Goal: Use online tool/utility: Utilize a website feature to perform a specific function

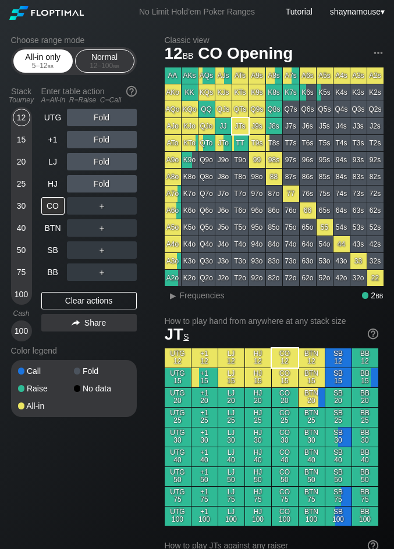
click at [26, 71] on div "All-in only 5 – 12 bb" at bounding box center [42, 61] width 53 height 22
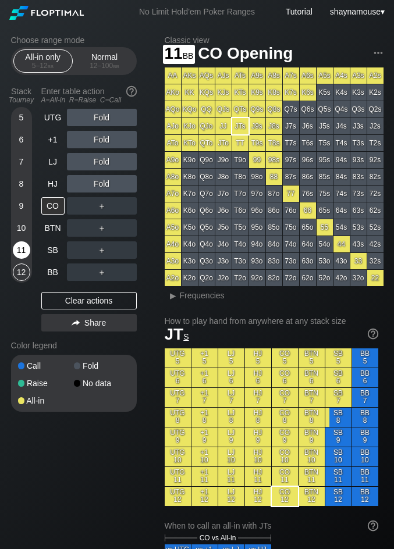
click at [24, 249] on div "11" at bounding box center [21, 249] width 17 height 17
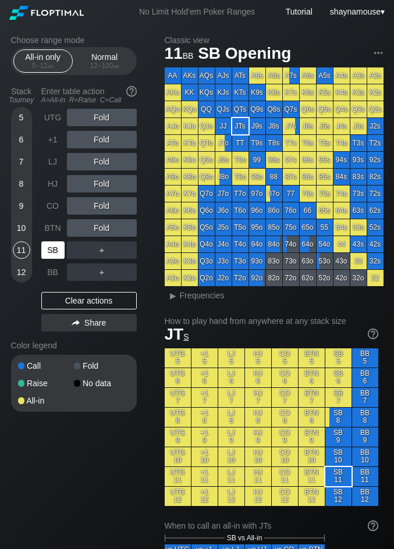
click at [51, 249] on div "SB" at bounding box center [52, 249] width 23 height 17
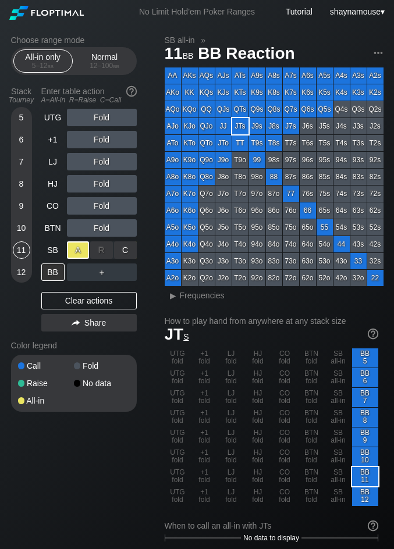
click at [76, 255] on div "A ✕" at bounding box center [78, 249] width 23 height 17
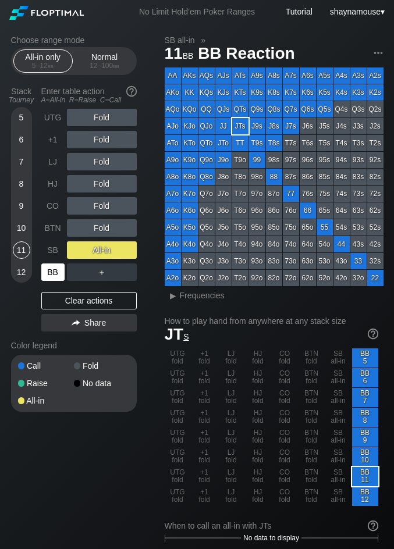
click at [47, 274] on div "BB" at bounding box center [52, 271] width 23 height 17
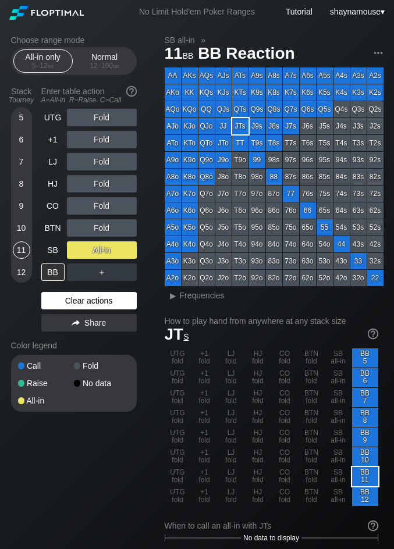
click at [76, 298] on div "Clear actions" at bounding box center [88, 300] width 95 height 17
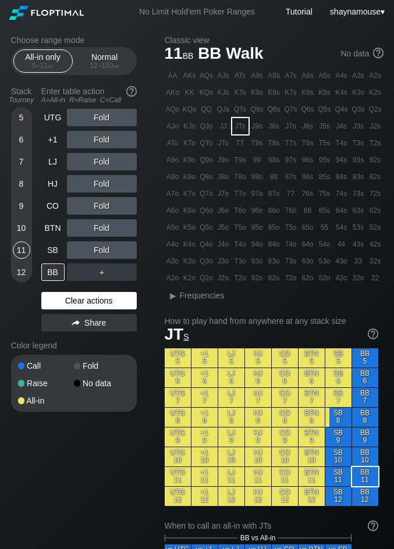
click at [76, 298] on div "Clear actions" at bounding box center [88, 300] width 95 height 17
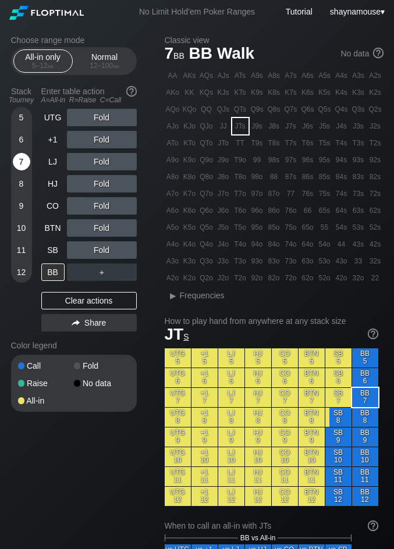
click at [17, 159] on div "7" at bounding box center [21, 161] width 17 height 17
click at [77, 230] on div "A ✕" at bounding box center [78, 227] width 23 height 17
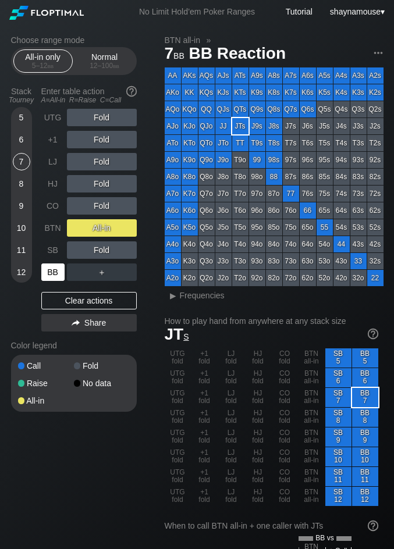
click at [52, 273] on div "BB" at bounding box center [52, 271] width 23 height 17
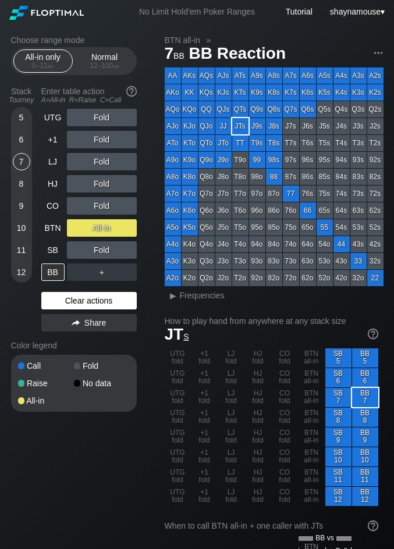
click at [131, 302] on div "Clear actions" at bounding box center [88, 300] width 95 height 17
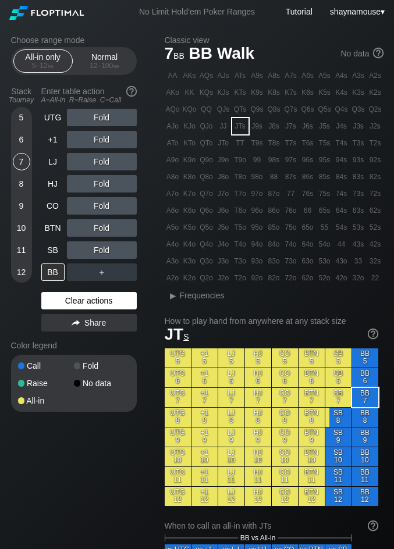
click at [131, 302] on div "Clear actions" at bounding box center [88, 300] width 95 height 17
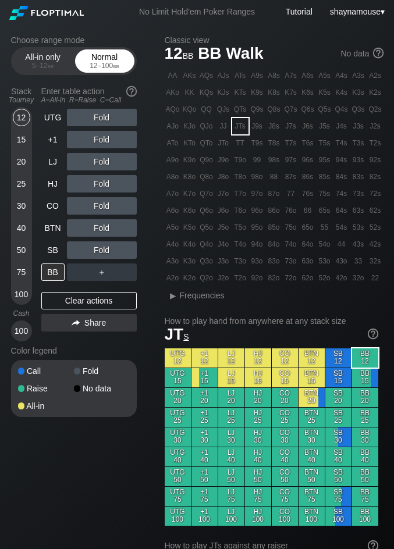
click at [106, 58] on div "Normal 12 – 100 bb" at bounding box center [104, 61] width 53 height 22
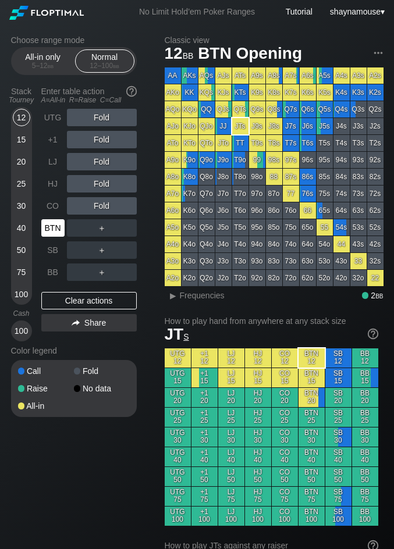
click at [59, 228] on div "BTN" at bounding box center [52, 227] width 23 height 17
click at [77, 227] on div "A ✕" at bounding box center [78, 227] width 23 height 17
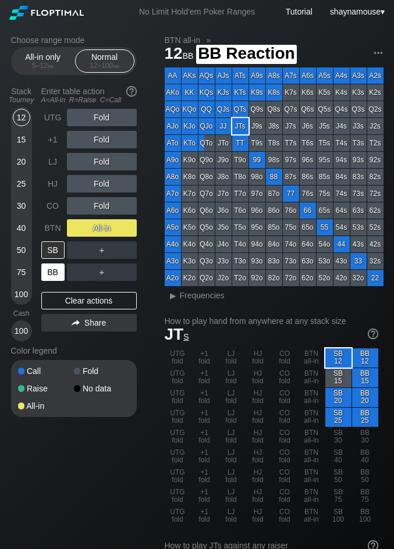
click at [55, 277] on div "BB" at bounding box center [52, 271] width 23 height 17
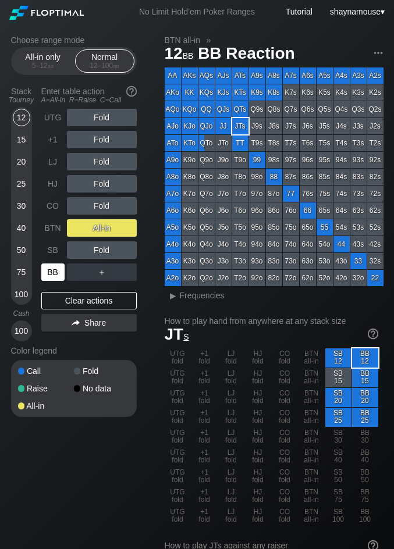
click at [55, 277] on div "BB" at bounding box center [52, 271] width 23 height 17
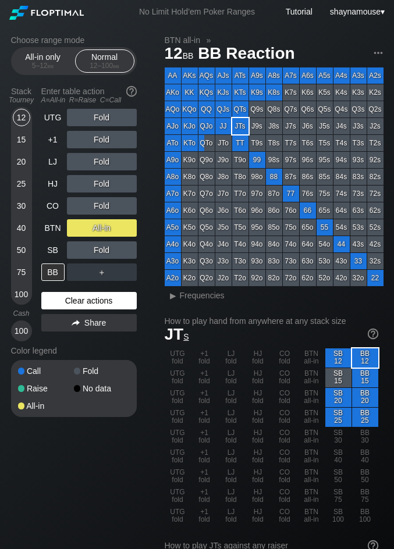
click at [80, 297] on div "Clear actions" at bounding box center [88, 300] width 95 height 17
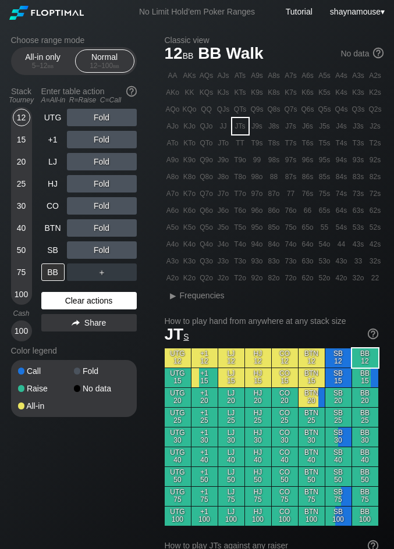
click at [79, 296] on div "Clear actions" at bounding box center [88, 300] width 95 height 17
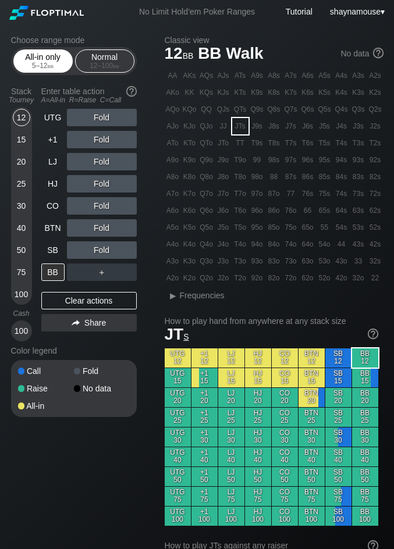
click at [26, 63] on div "5 – 12 bb" at bounding box center [43, 66] width 49 height 8
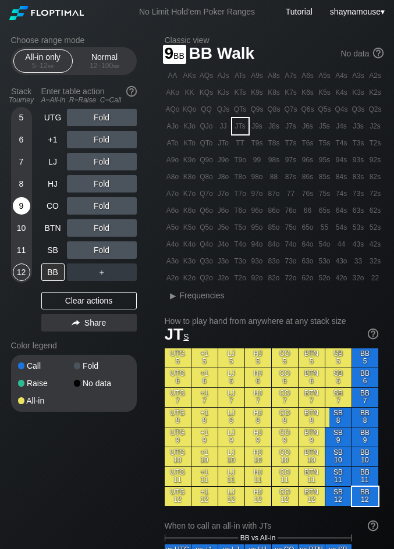
click at [18, 204] on div "9" at bounding box center [21, 205] width 17 height 17
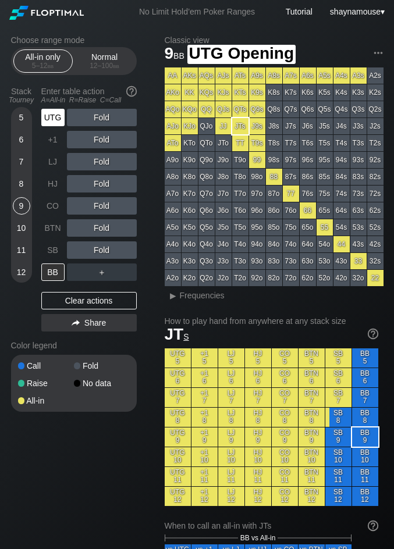
click at [55, 113] on div "UTG" at bounding box center [52, 117] width 23 height 17
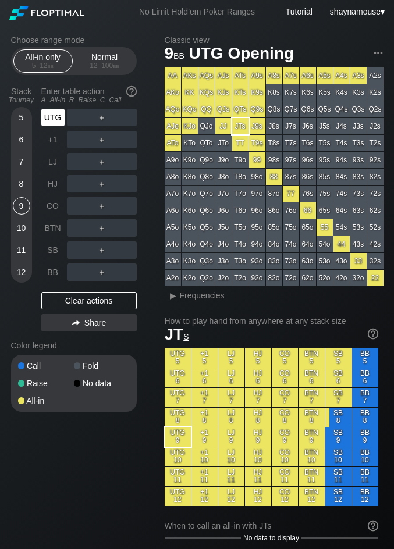
click at [55, 113] on div "UTG" at bounding box center [52, 117] width 23 height 17
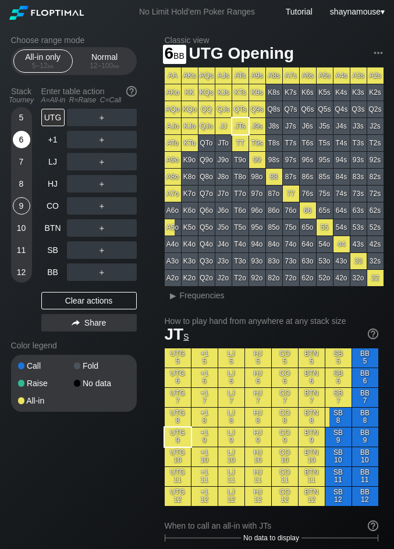
click at [15, 141] on div "6" at bounding box center [21, 139] width 17 height 17
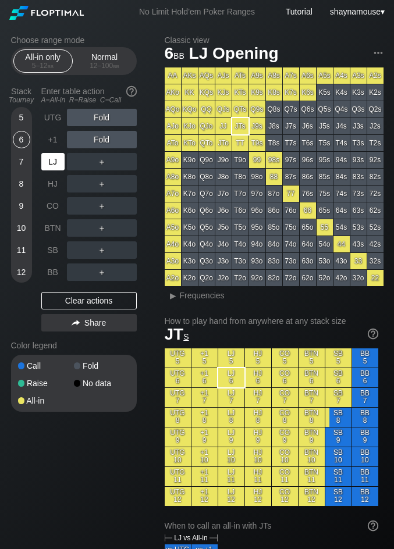
click at [50, 161] on div "LJ" at bounding box center [52, 161] width 23 height 17
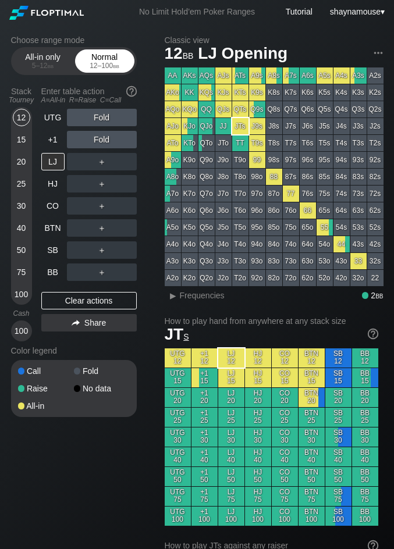
click at [117, 58] on div "Normal 12 – 100 bb" at bounding box center [104, 61] width 53 height 22
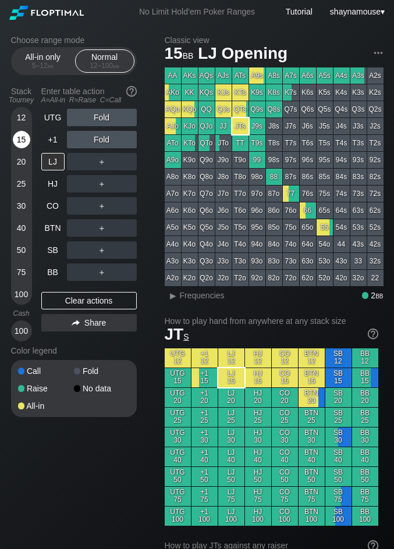
click at [21, 140] on div "15" at bounding box center [21, 139] width 17 height 17
drag, startPoint x: 129, startPoint y: 246, endPoint x: 72, endPoint y: 260, distance: 58.5
click at [128, 246] on div "C ✕" at bounding box center [125, 249] width 23 height 17
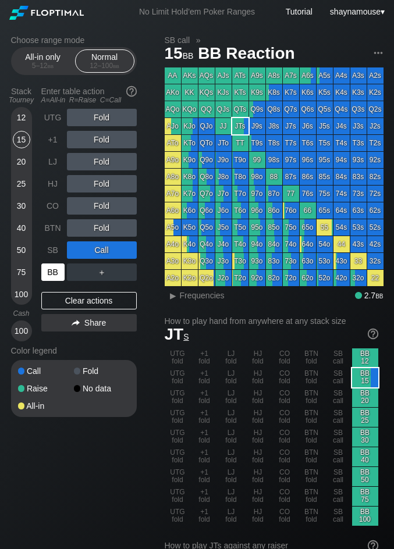
click at [47, 274] on div "BB" at bounding box center [52, 271] width 23 height 17
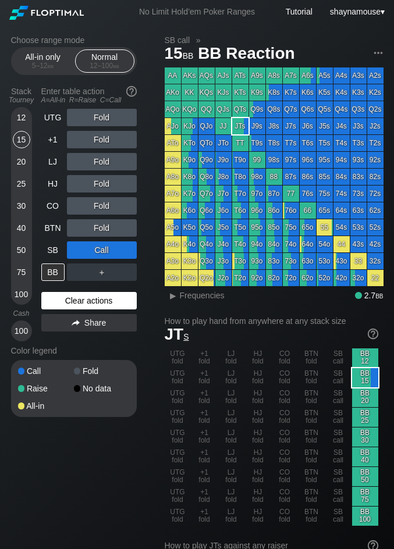
click at [88, 303] on div "Clear actions" at bounding box center [88, 300] width 95 height 17
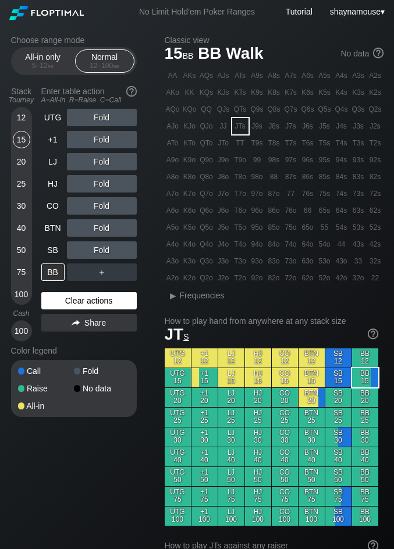
click at [88, 303] on div "Clear actions" at bounding box center [88, 300] width 95 height 17
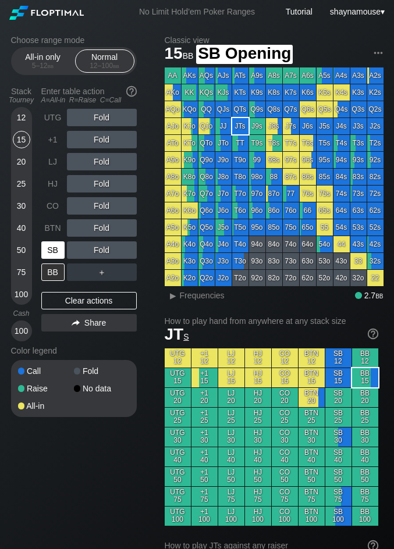
click at [58, 259] on div "SB" at bounding box center [54, 250] width 26 height 22
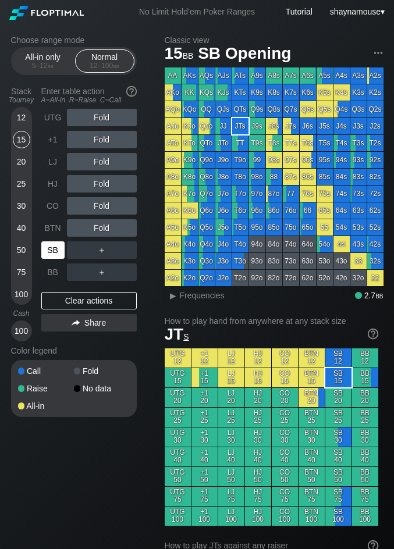
click at [58, 259] on div "SB" at bounding box center [54, 250] width 26 height 22
click at [27, 142] on div "15" at bounding box center [21, 139] width 17 height 17
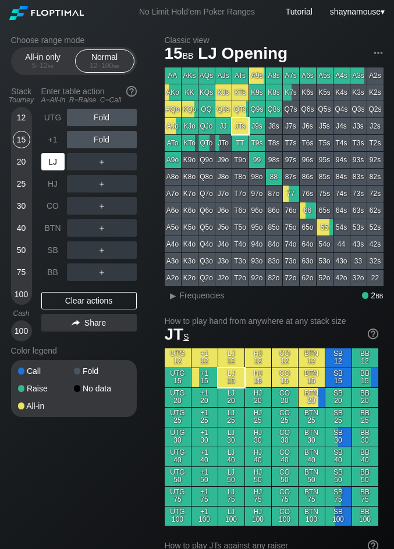
click at [52, 162] on div "LJ" at bounding box center [52, 161] width 23 height 17
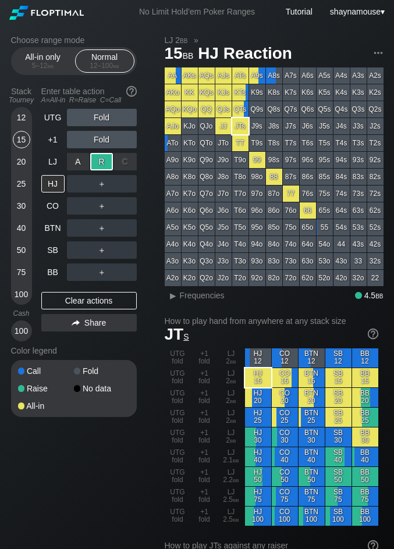
click at [103, 164] on div "R ✕" at bounding box center [101, 161] width 23 height 17
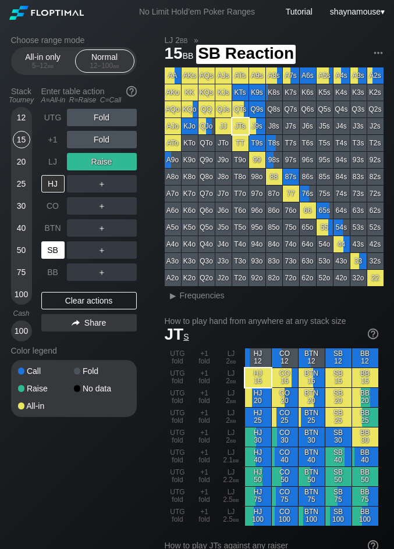
click at [55, 248] on div "SB" at bounding box center [52, 249] width 23 height 17
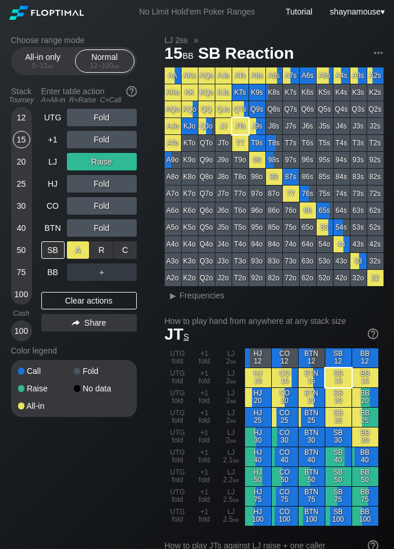
click at [72, 251] on div "A ✕" at bounding box center [78, 249] width 23 height 17
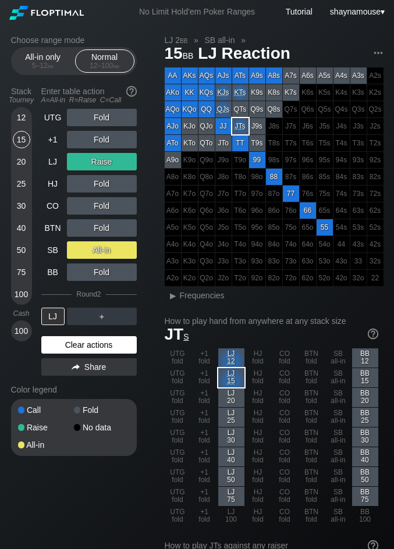
click at [96, 344] on div "Clear actions" at bounding box center [88, 344] width 95 height 17
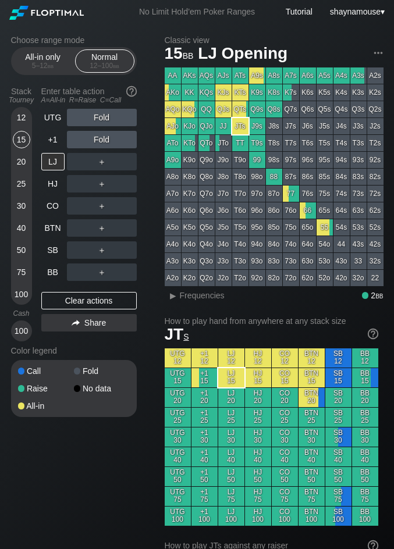
click at [95, 344] on div "Color legend" at bounding box center [74, 350] width 126 height 19
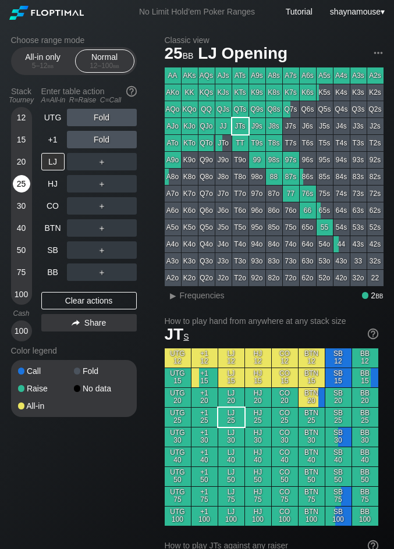
click at [23, 185] on div "25" at bounding box center [21, 183] width 17 height 17
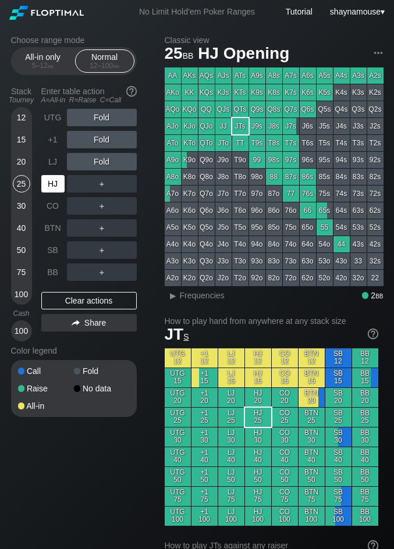
click at [49, 184] on div "HJ" at bounding box center [52, 183] width 23 height 17
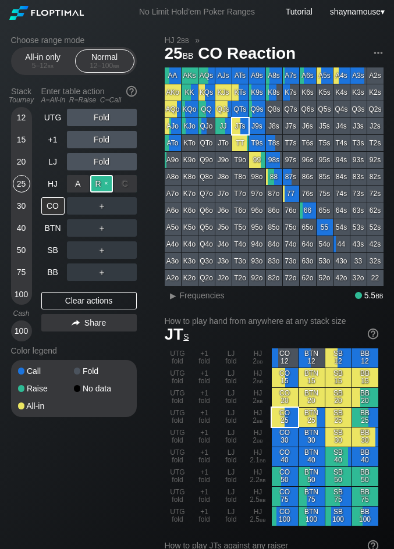
click at [97, 186] on div "R ✕" at bounding box center [101, 183] width 23 height 17
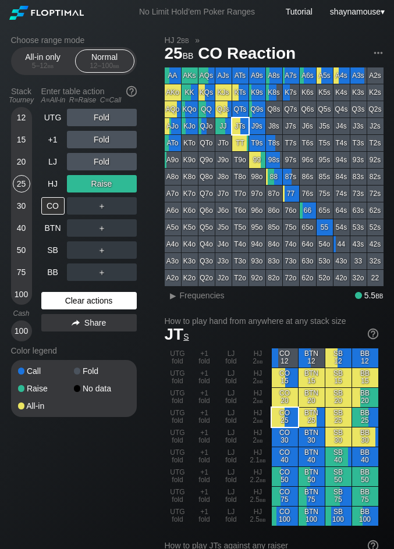
click at [75, 298] on div "Clear actions" at bounding box center [88, 300] width 95 height 17
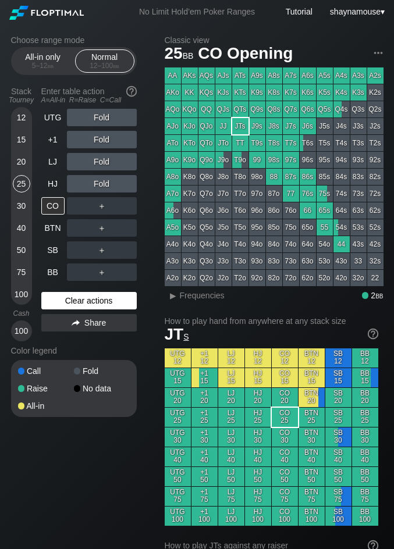
click at [75, 298] on div "Clear actions" at bounding box center [88, 300] width 95 height 17
click at [19, 162] on div "20" at bounding box center [21, 161] width 17 height 17
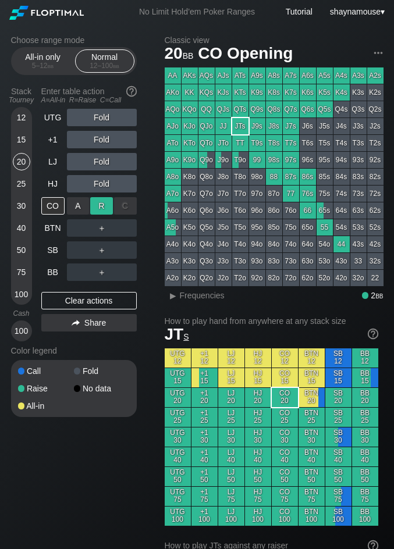
click at [94, 208] on div "R ✕" at bounding box center [101, 205] width 23 height 17
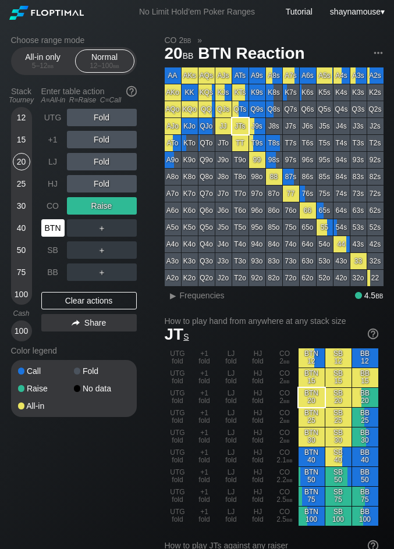
click at [52, 231] on div "BTN" at bounding box center [52, 227] width 23 height 17
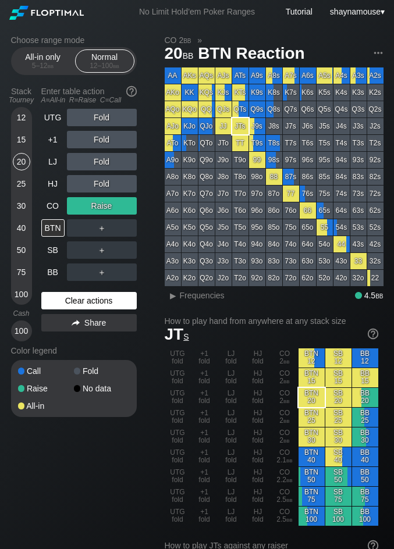
click at [95, 301] on div "Clear actions" at bounding box center [88, 300] width 95 height 17
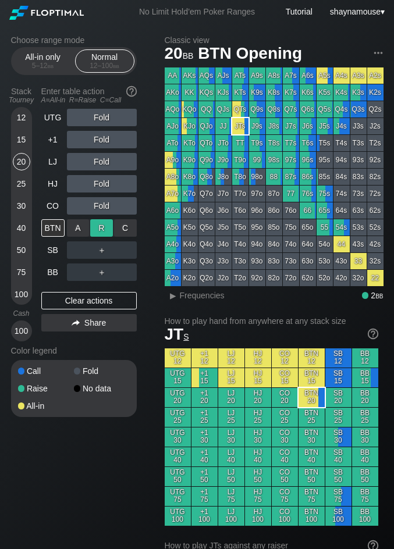
click at [98, 222] on div "R ✕" at bounding box center [101, 227] width 23 height 17
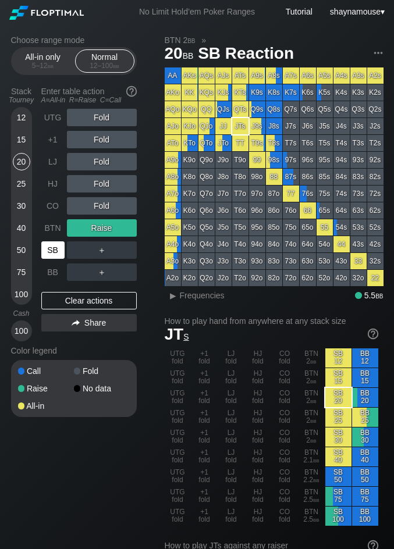
click at [48, 248] on div "SB" at bounding box center [52, 249] width 23 height 17
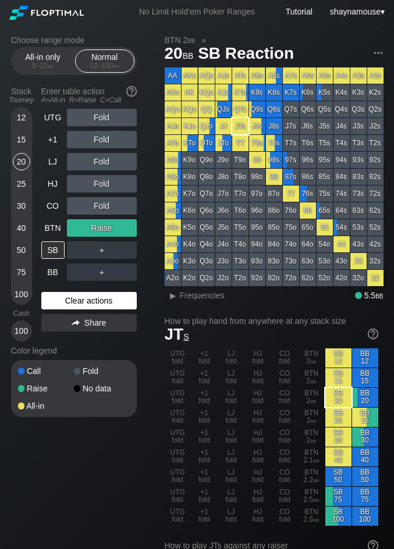
click at [83, 296] on div "Clear actions" at bounding box center [88, 300] width 95 height 17
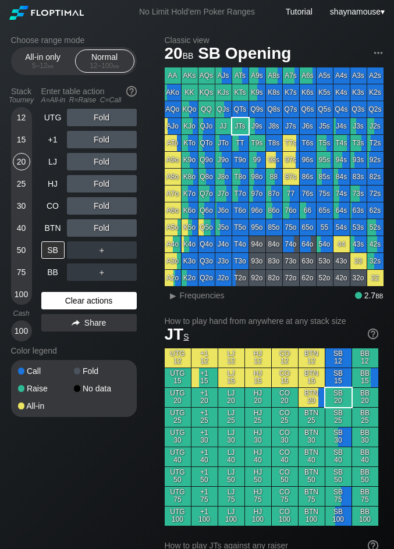
click at [83, 296] on div "Clear actions" at bounding box center [88, 300] width 95 height 17
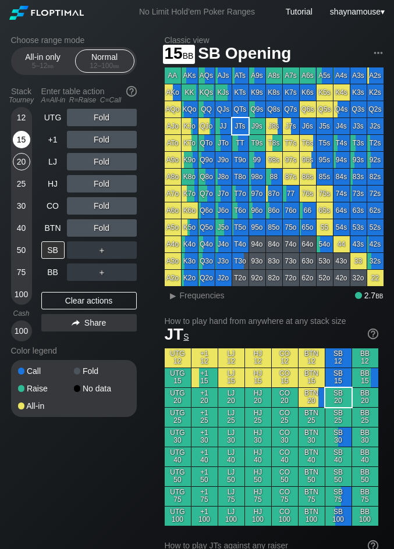
click at [22, 137] on div "15" at bounding box center [21, 139] width 17 height 17
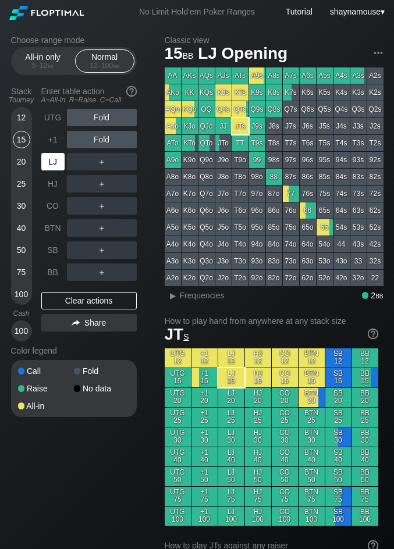
click at [48, 159] on div "LJ" at bounding box center [52, 161] width 23 height 17
click at [100, 141] on div "R ✕" at bounding box center [101, 139] width 23 height 17
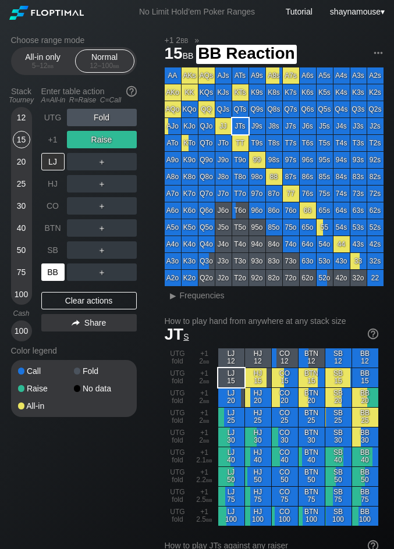
click at [56, 269] on div "BB" at bounding box center [52, 271] width 23 height 17
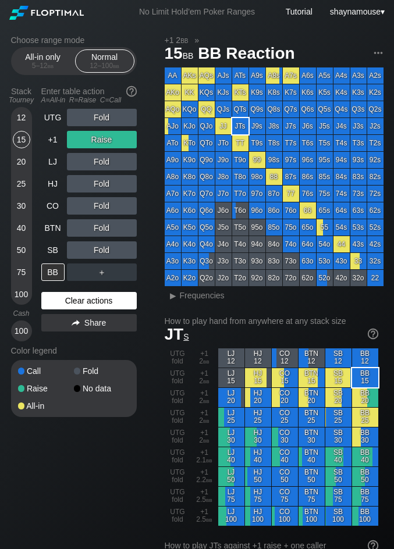
click at [93, 298] on div "Clear actions" at bounding box center [88, 300] width 95 height 17
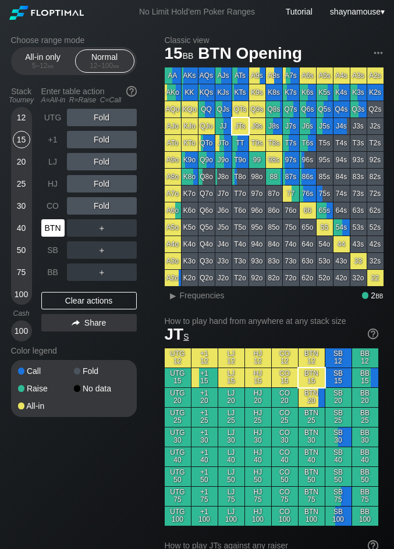
click at [60, 231] on div "BTN" at bounding box center [52, 227] width 23 height 17
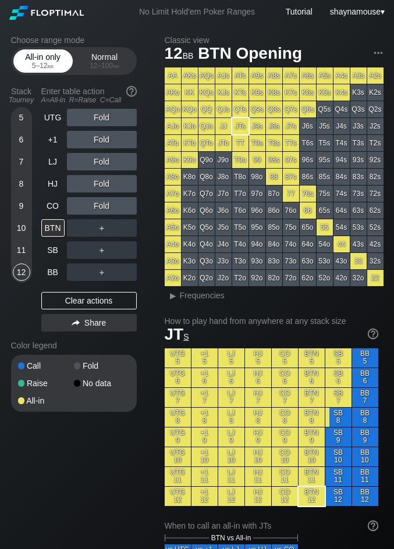
drag, startPoint x: 47, startPoint y: 49, endPoint x: 47, endPoint y: 65, distance: 15.7
click at [48, 48] on div "All-in only 5 – 12 bb Normal 12 – 100 bb" at bounding box center [74, 61] width 126 height 28
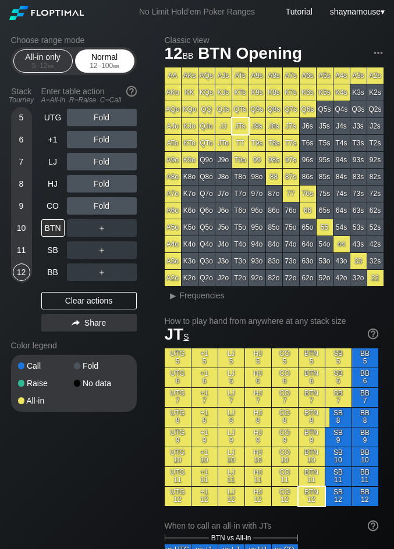
click at [124, 58] on div "Normal 12 – 100 bb" at bounding box center [104, 61] width 53 height 22
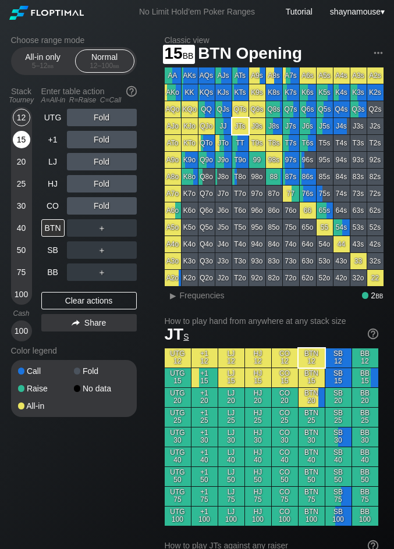
click at [23, 141] on div "15" at bounding box center [21, 139] width 17 height 17
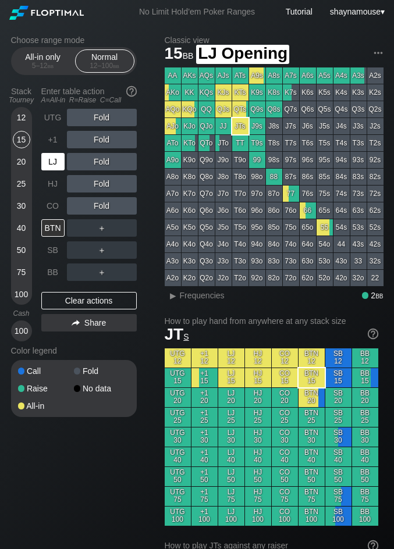
drag, startPoint x: 52, startPoint y: 158, endPoint x: 67, endPoint y: 156, distance: 14.6
click at [53, 158] on div "LJ" at bounding box center [52, 161] width 23 height 17
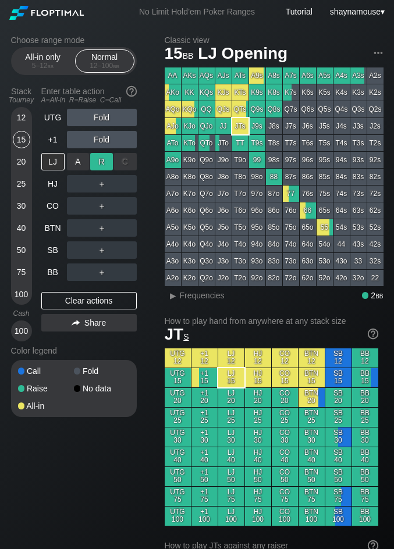
click at [99, 155] on div "R ✕" at bounding box center [101, 161] width 23 height 17
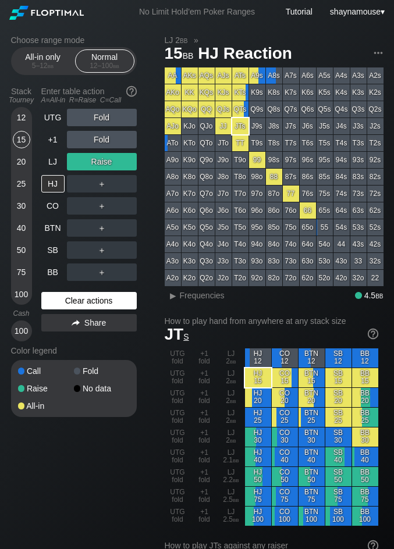
click at [92, 295] on div "Clear actions" at bounding box center [88, 300] width 95 height 17
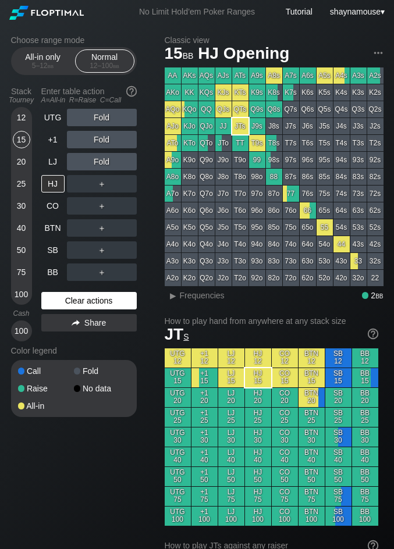
click at [92, 295] on div "Clear actions" at bounding box center [88, 300] width 95 height 17
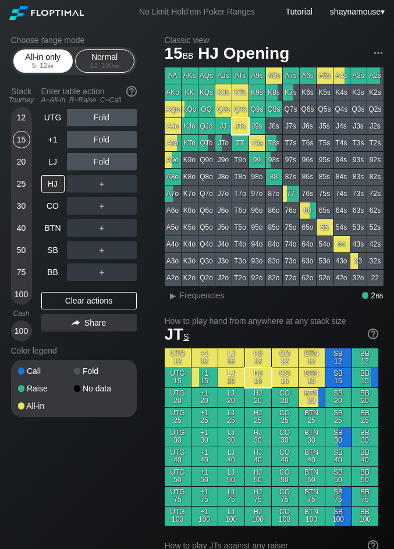
click at [38, 55] on div "All-in only 5 – 12 bb" at bounding box center [42, 61] width 53 height 22
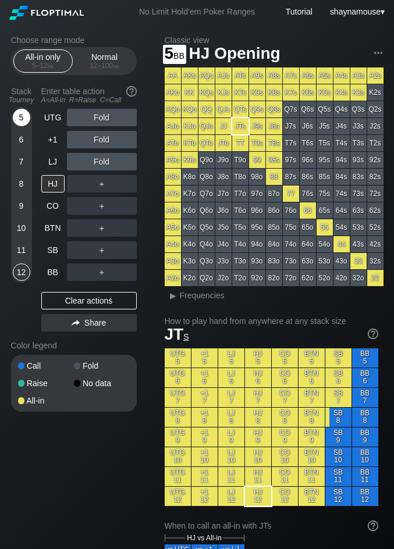
click at [14, 116] on div "5" at bounding box center [21, 117] width 17 height 17
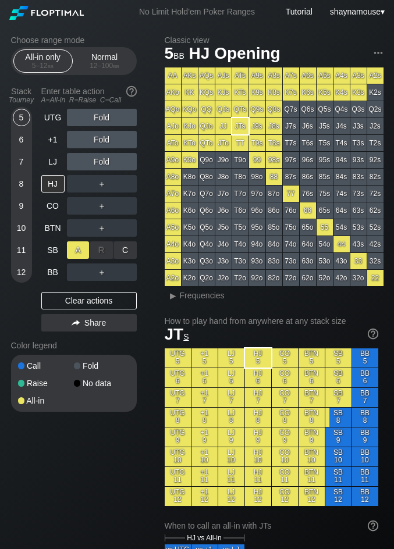
click at [80, 254] on div "A ✕" at bounding box center [78, 249] width 23 height 17
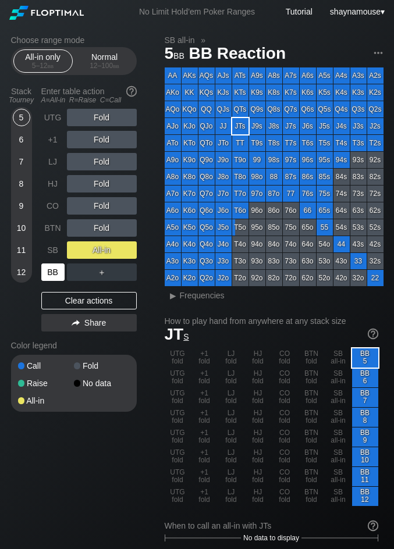
click at [51, 271] on div "BB" at bounding box center [52, 271] width 23 height 17
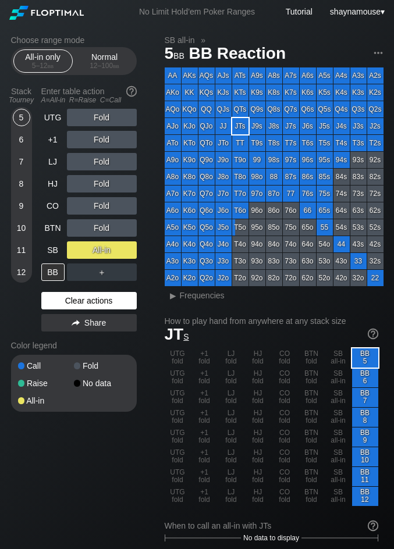
click at [100, 301] on div "Clear actions" at bounding box center [88, 300] width 95 height 17
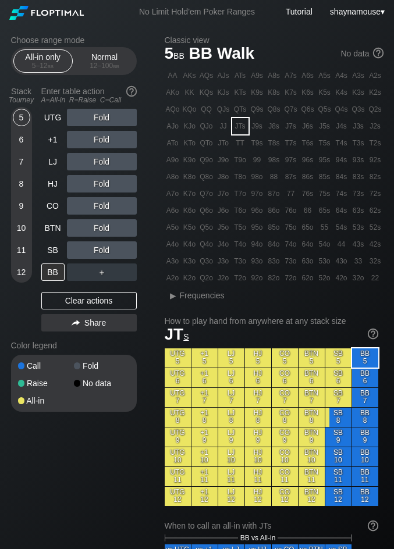
drag, startPoint x: 199, startPoint y: 10, endPoint x: 288, endPoint y: 67, distance: 105.9
